Goal: Information Seeking & Learning: Learn about a topic

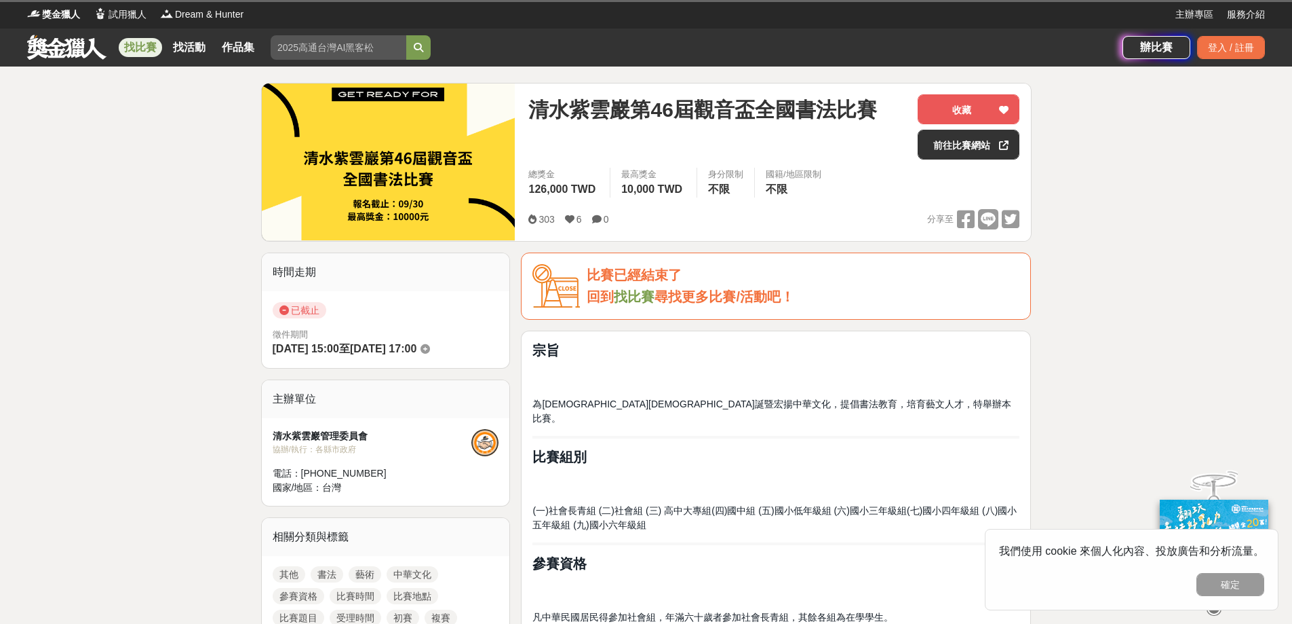
click at [139, 43] on link "找比賽" at bounding box center [140, 47] width 43 height 19
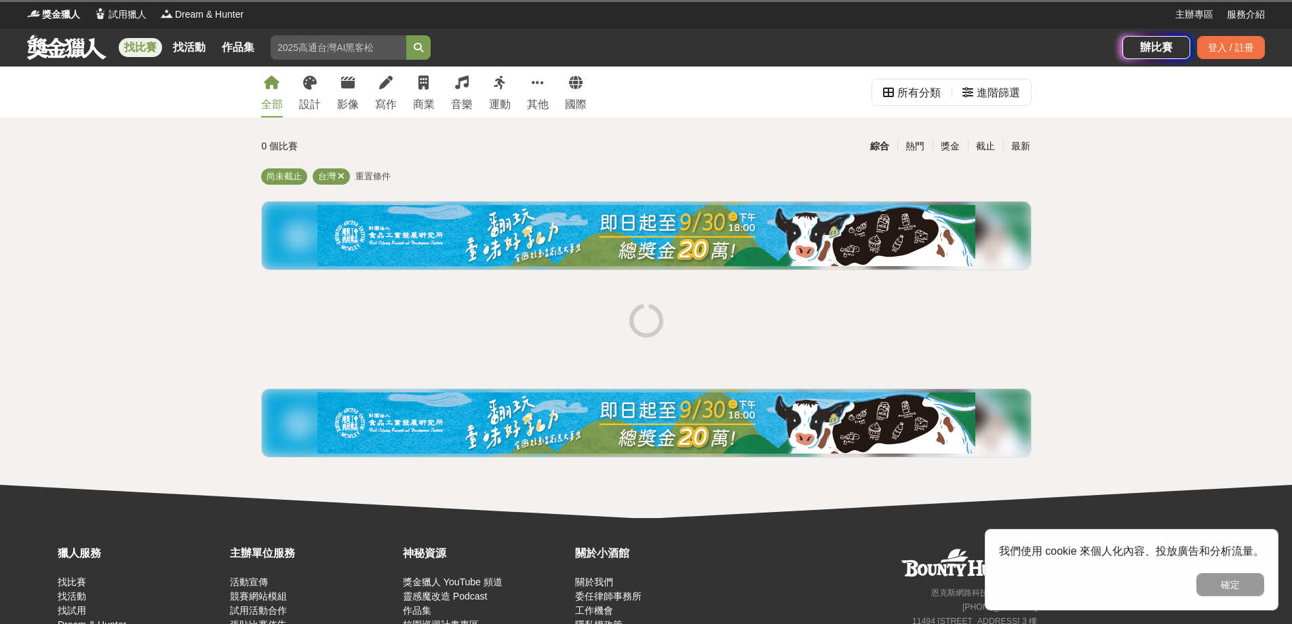
click at [344, 44] on input "search" at bounding box center [339, 47] width 136 height 24
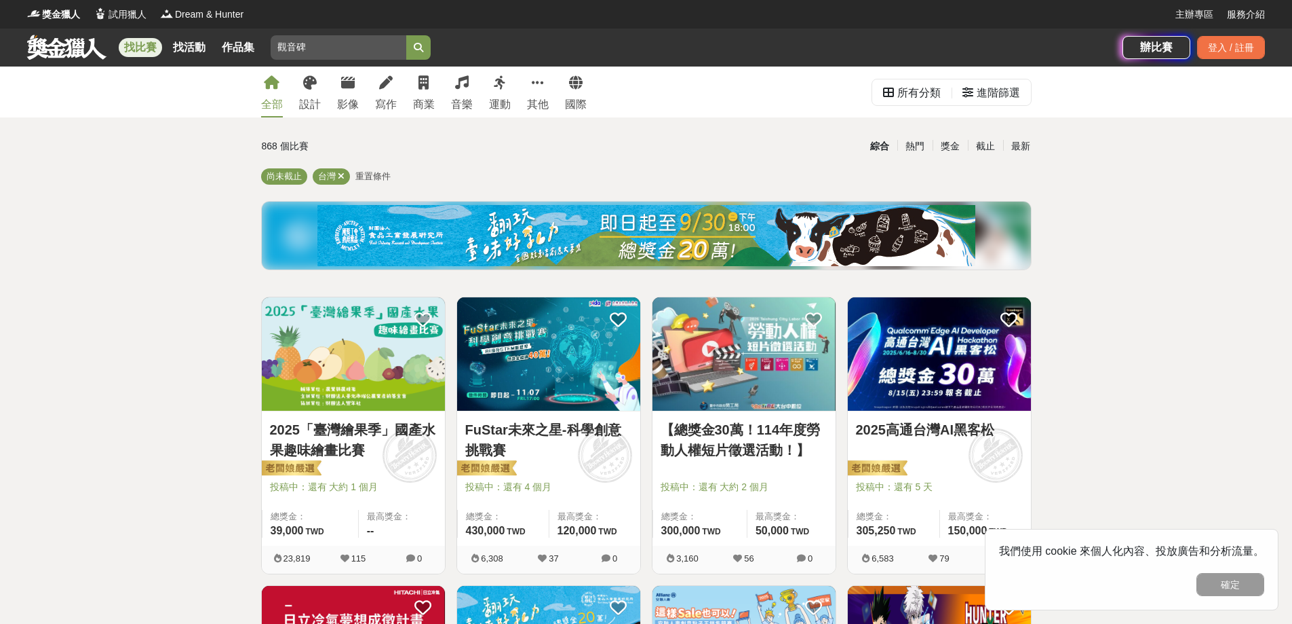
click at [423, 47] on icon "submit" at bounding box center [418, 47] width 9 height 9
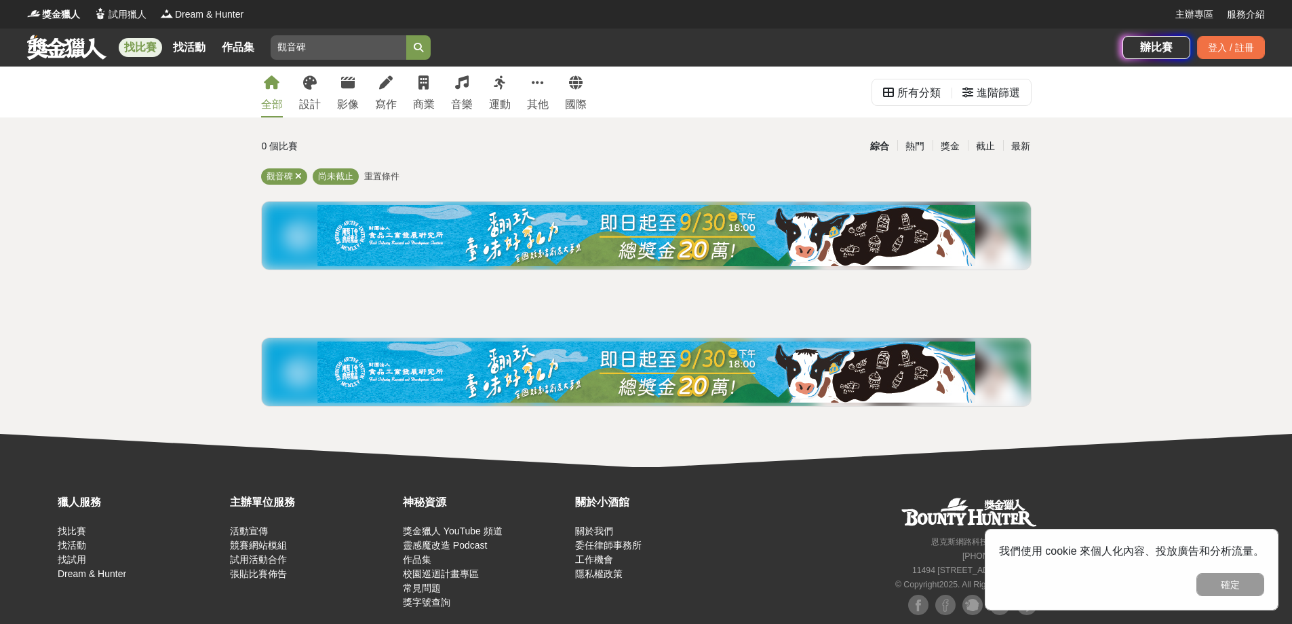
drag, startPoint x: 297, startPoint y: 47, endPoint x: 317, endPoint y: 47, distance: 19.7
click at [317, 47] on input "觀音碑" at bounding box center [339, 47] width 136 height 24
type input "觀音盃"
click at [416, 43] on button "submit" at bounding box center [418, 47] width 24 height 24
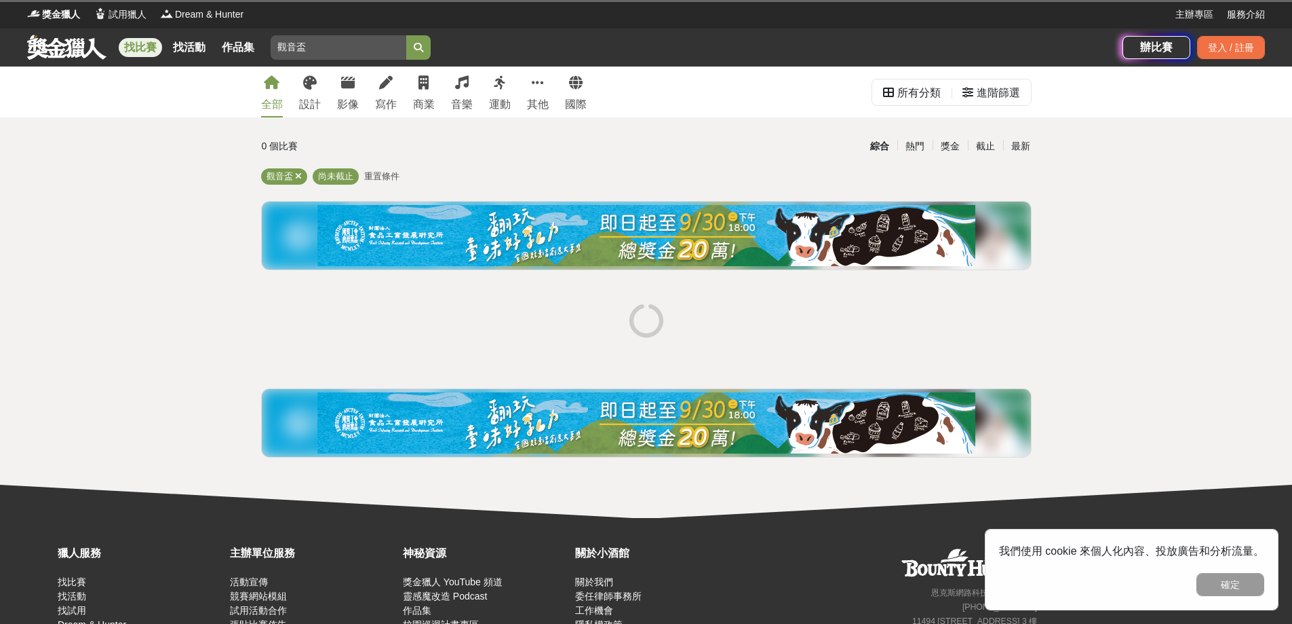
click at [423, 49] on icon "submit" at bounding box center [418, 47] width 9 height 9
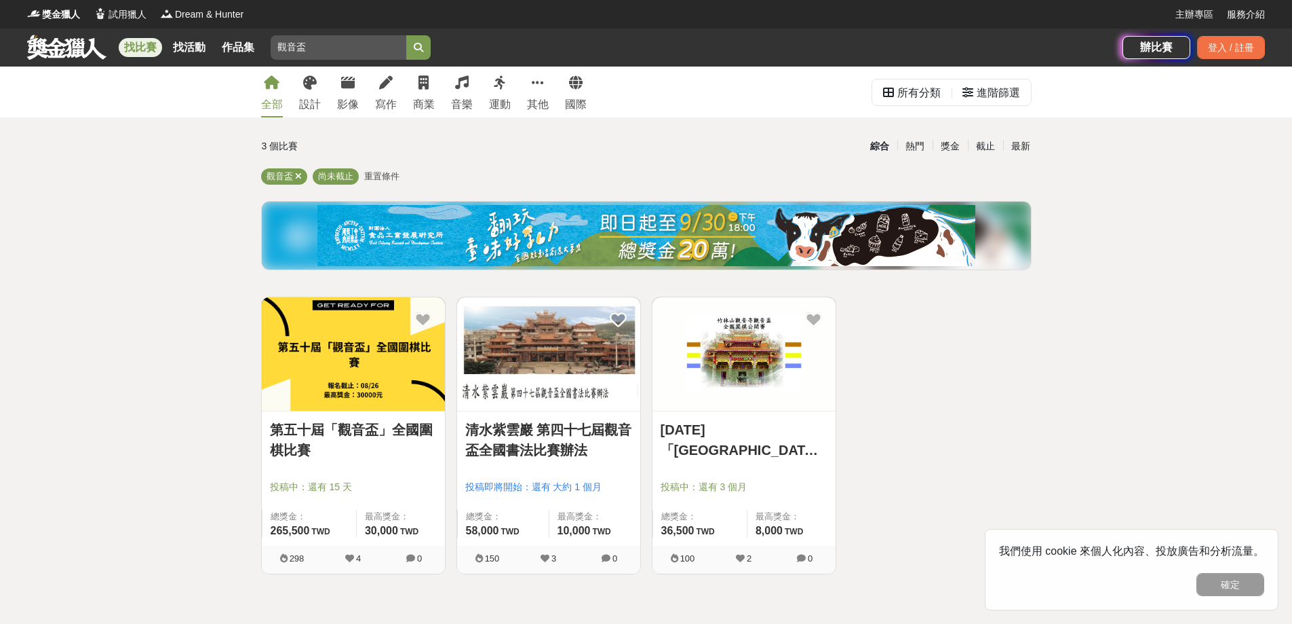
drag, startPoint x: 328, startPoint y: 45, endPoint x: 279, endPoint y: 43, distance: 48.9
click at [279, 43] on input "觀音盃" at bounding box center [339, 47] width 136 height 24
click at [532, 375] on img at bounding box center [548, 353] width 183 height 113
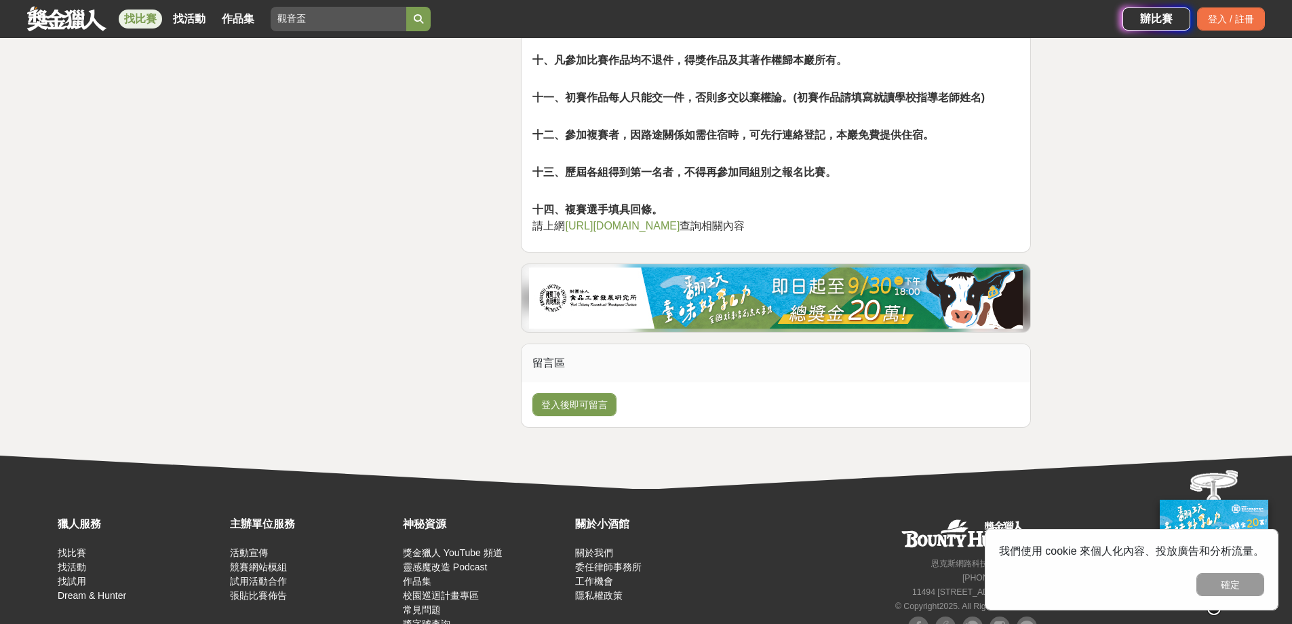
scroll to position [1832, 0]
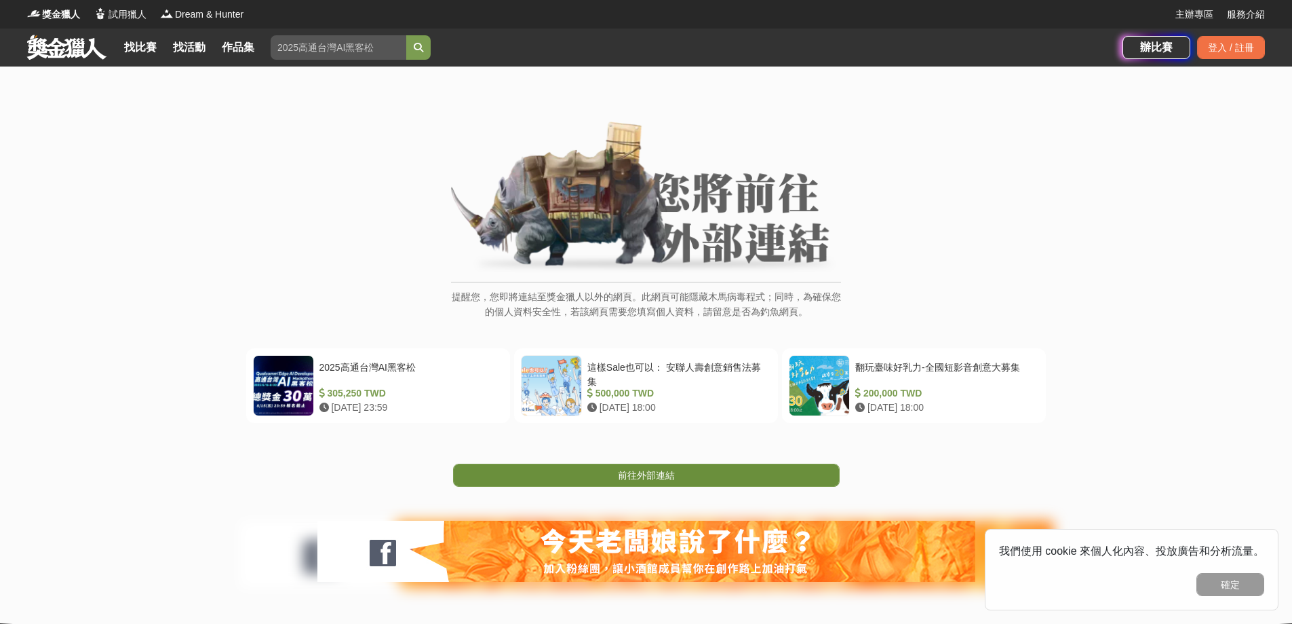
click at [643, 470] on span "前往外部連結" at bounding box center [646, 474] width 57 height 11
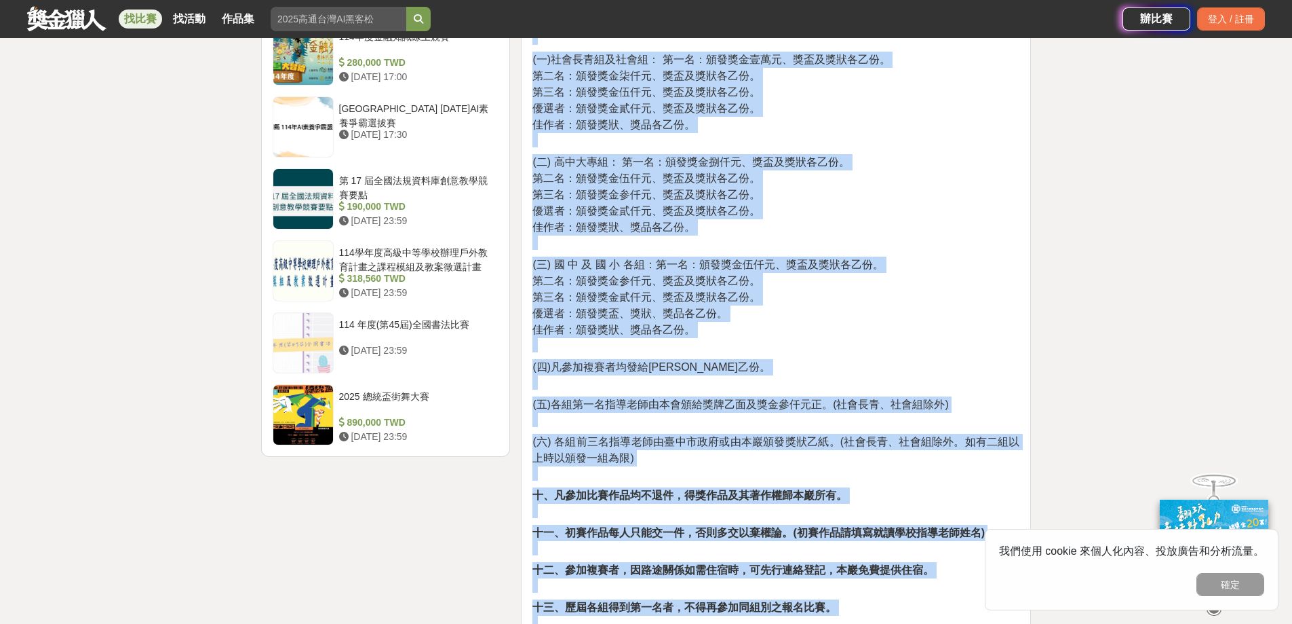
scroll to position [1898, 0]
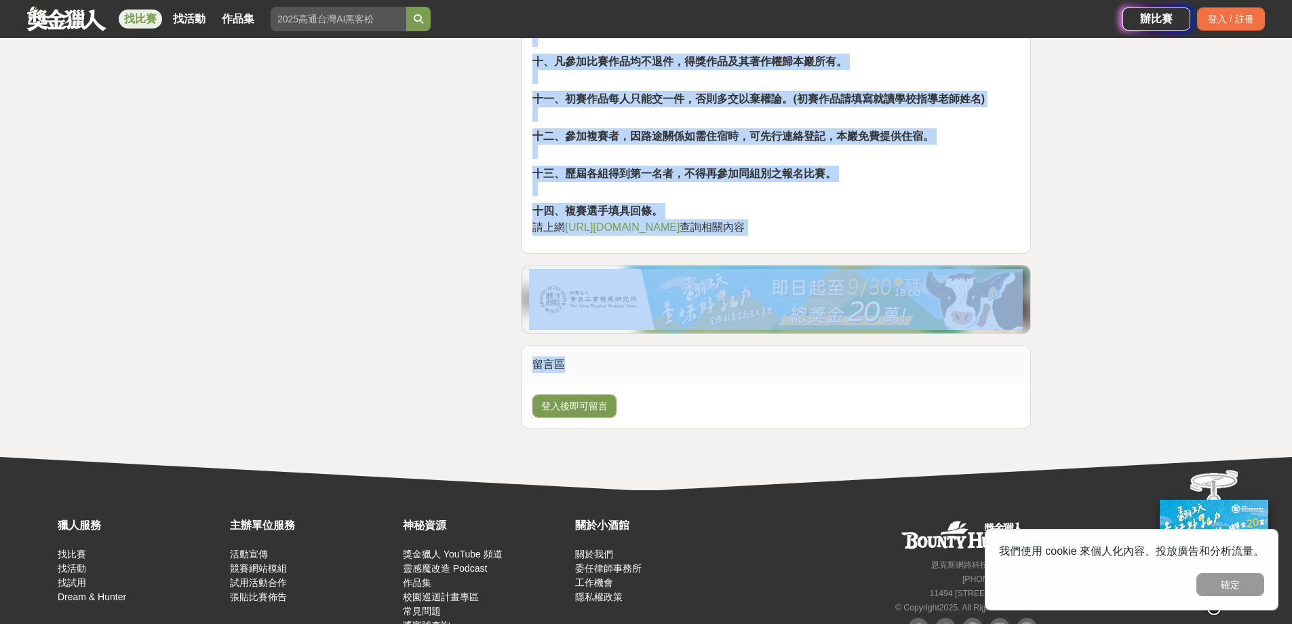
drag, startPoint x: 533, startPoint y: 267, endPoint x: 805, endPoint y: 191, distance: 283.1
